Goal: Complete application form

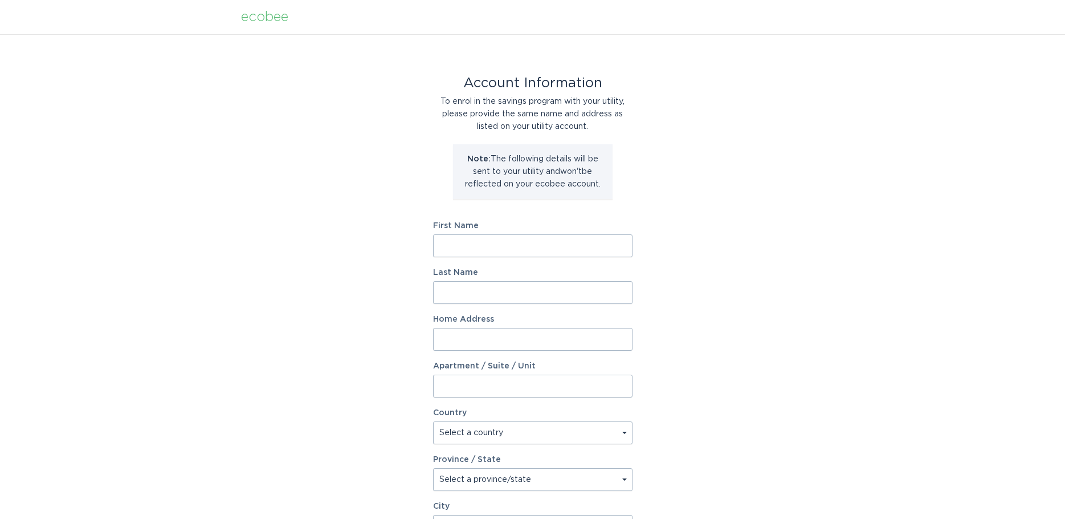
click at [478, 235] on input "First Name" at bounding box center [532, 245] width 199 height 23
type input "[PERSON_NAME]"
click at [519, 331] on input "Home Address" at bounding box center [532, 339] width 199 height 23
type input "[STREET_ADDRESS]"
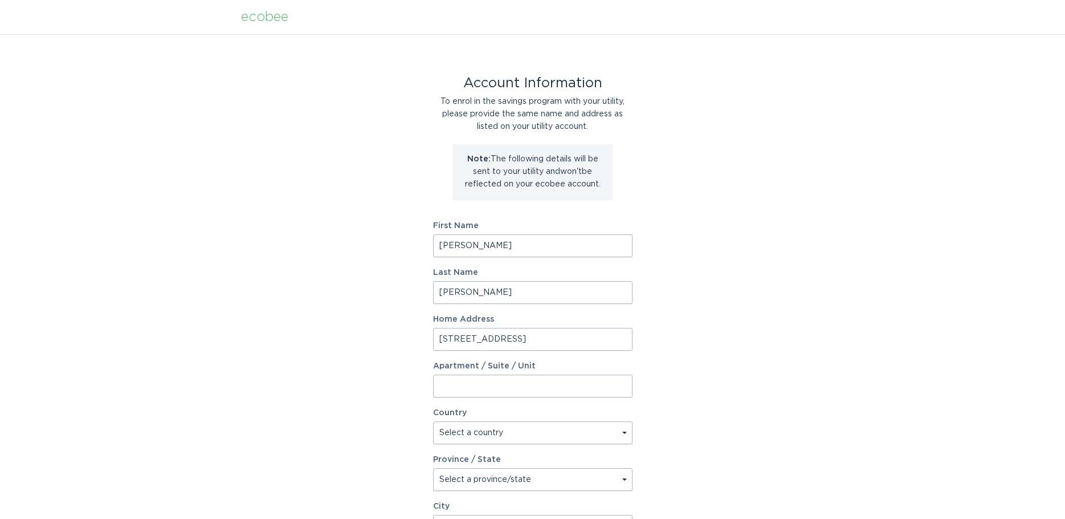
select select "US"
select select "TN"
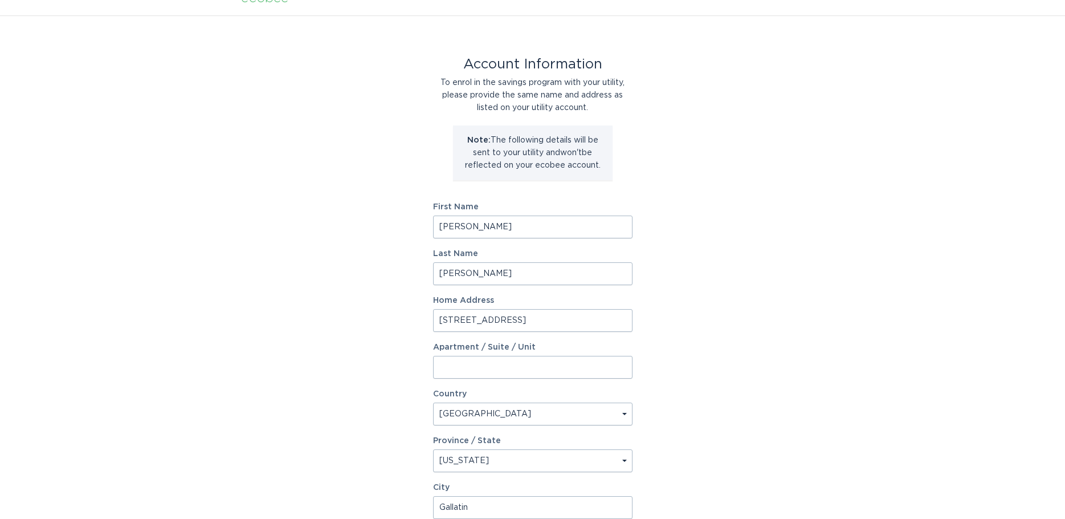
type input "Gallatin"
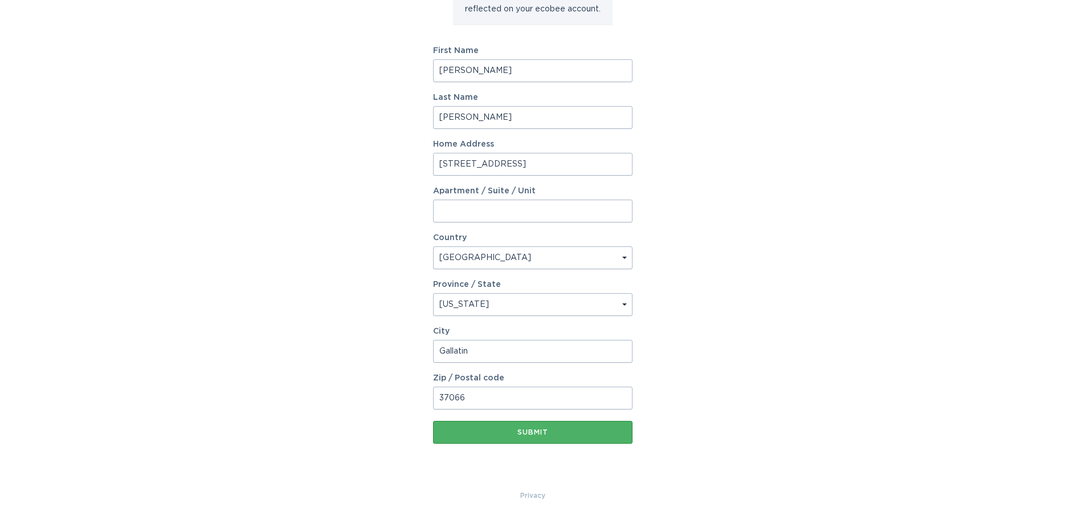
type input "37066"
click at [540, 435] on div "Submit" at bounding box center [533, 432] width 188 height 7
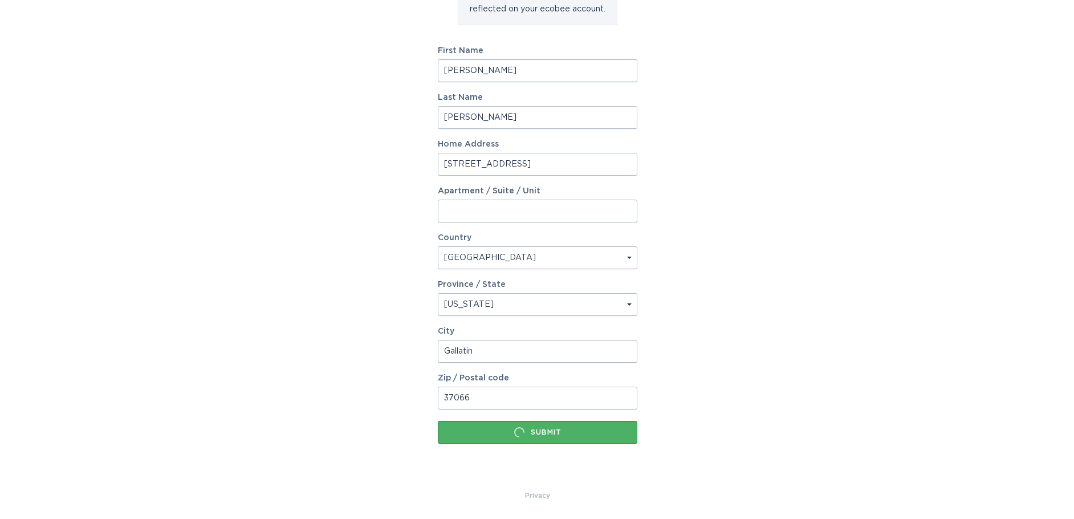
scroll to position [0, 0]
